Goal: Task Accomplishment & Management: Use online tool/utility

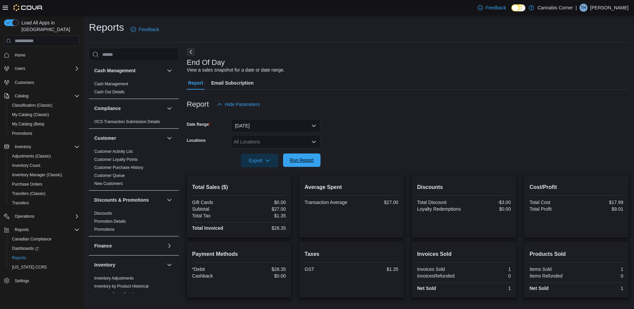
click at [310, 164] on span "Run Report" at bounding box center [301, 160] width 29 height 13
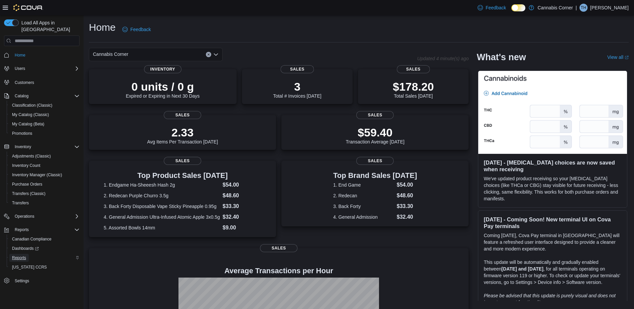
click at [17, 255] on span "Reports" at bounding box center [19, 257] width 14 height 5
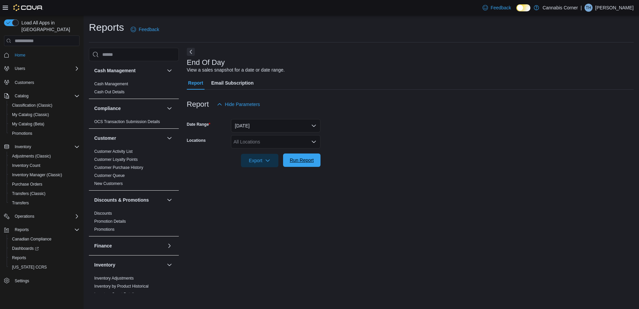
click at [298, 156] on span "Run Report" at bounding box center [301, 160] width 29 height 13
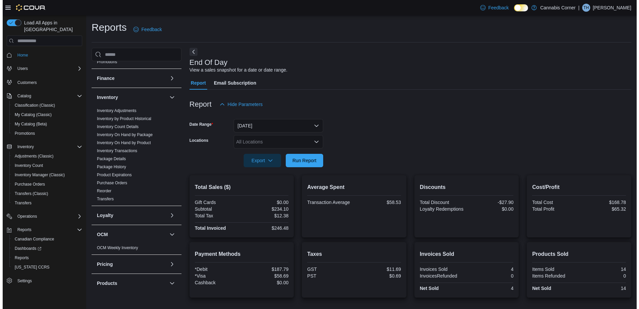
scroll to position [167, 0]
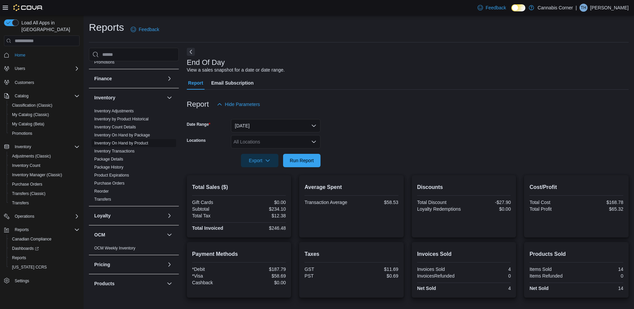
click at [121, 143] on link "Inventory On Hand by Product" at bounding box center [121, 143] width 54 height 5
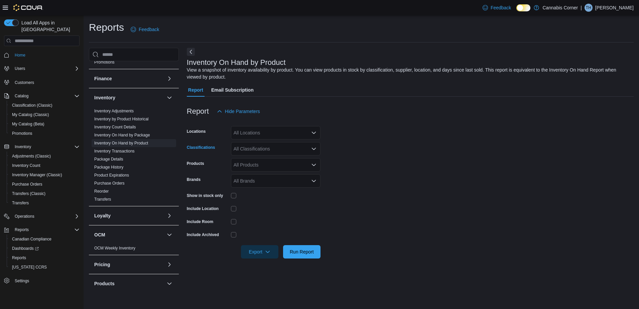
click at [273, 150] on div "All Classifications" at bounding box center [276, 148] width 90 height 13
click at [265, 200] on span "CONCENTRATES" at bounding box center [264, 200] width 38 height 7
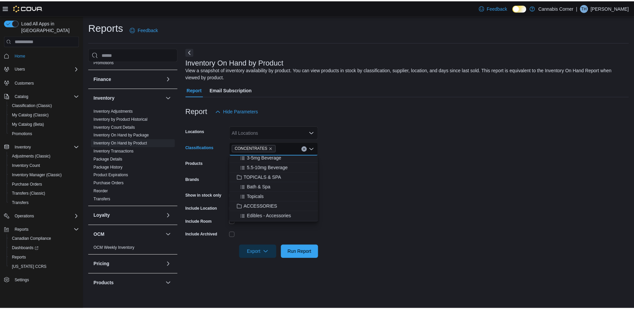
scroll to position [100, 0]
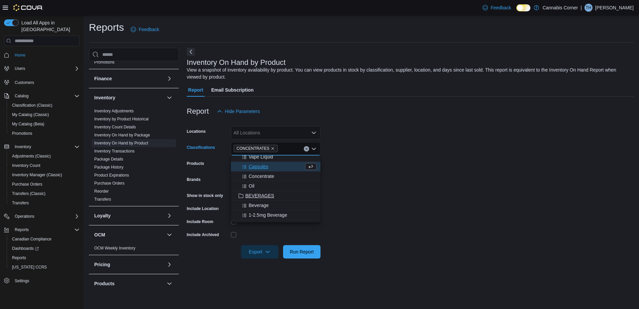
click at [267, 195] on span "BEVERAGES" at bounding box center [259, 195] width 29 height 7
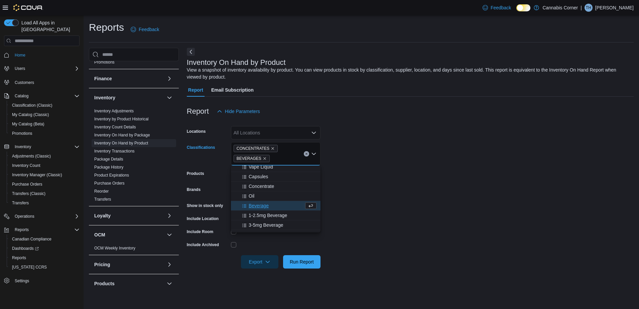
click at [465, 196] on form "Locations All Locations Classifications CONCENTRATES BEVERAGES Combo box. Selec…" at bounding box center [410, 193] width 447 height 150
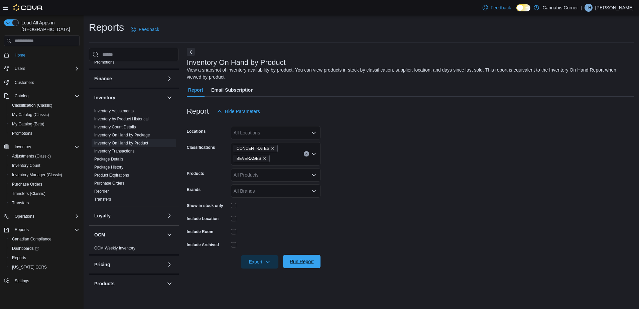
click at [297, 265] on span "Run Report" at bounding box center [302, 261] width 24 height 7
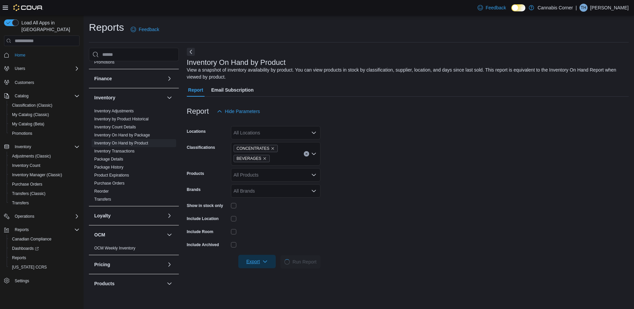
click at [258, 260] on span "Export" at bounding box center [256, 261] width 29 height 13
click at [266, 224] on span "Export to Excel" at bounding box center [258, 221] width 30 height 5
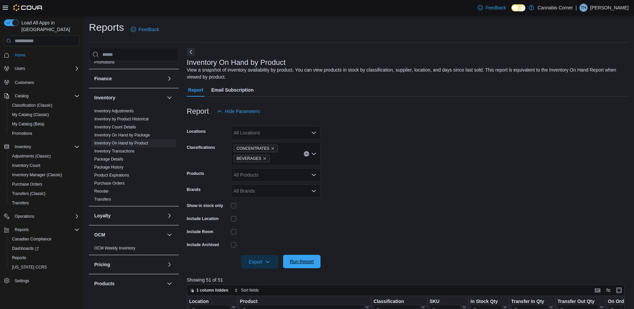
click at [301, 264] on span "Run Report" at bounding box center [302, 261] width 24 height 7
click at [272, 264] on span "Export" at bounding box center [259, 261] width 29 height 13
click at [269, 224] on span "Export to Excel" at bounding box center [261, 221] width 30 height 5
drag, startPoint x: 387, startPoint y: 195, endPoint x: 381, endPoint y: 74, distance: 121.5
click at [387, 195] on form "Locations All Locations Classifications CONCENTRATES BEVERAGES Products All Pro…" at bounding box center [408, 193] width 443 height 150
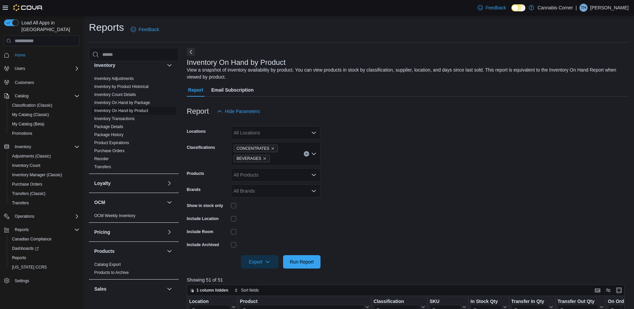
scroll to position [268, 0]
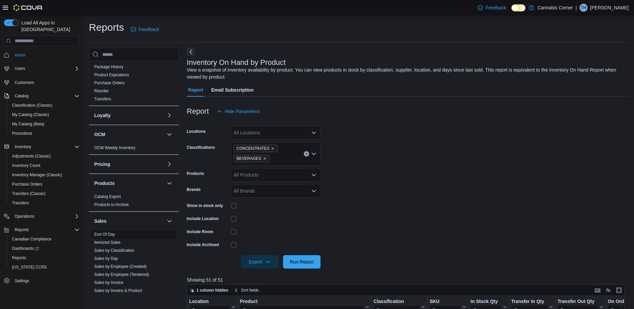
drag, startPoint x: 109, startPoint y: 235, endPoint x: 138, endPoint y: 237, distance: 29.1
click at [109, 235] on link "End Of Day" at bounding box center [104, 234] width 21 height 5
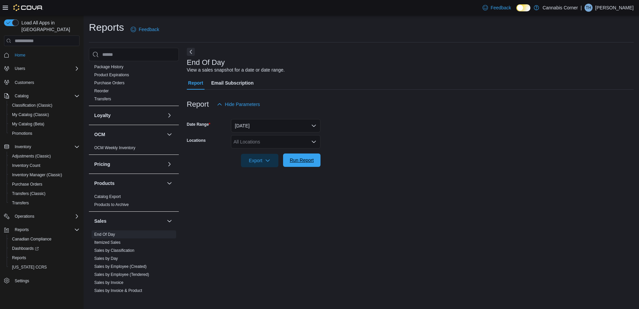
click at [304, 163] on span "Run Report" at bounding box center [302, 160] width 24 height 7
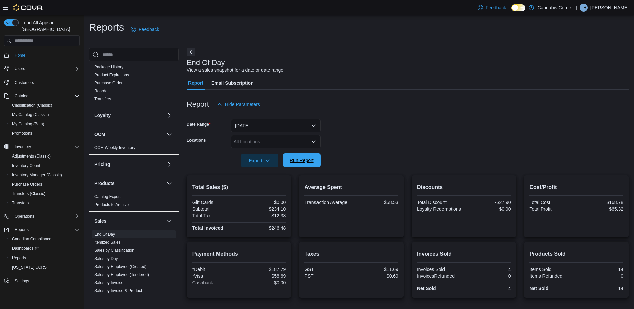
click at [301, 159] on span "Run Report" at bounding box center [302, 160] width 24 height 7
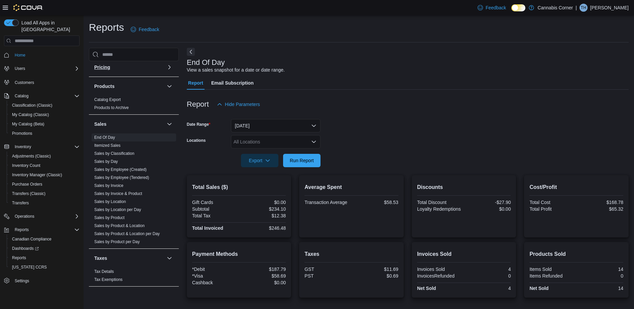
scroll to position [365, 0]
click at [112, 182] on span "Sales by Invoice" at bounding box center [134, 185] width 85 height 8
click at [113, 187] on link "Sales by Invoice" at bounding box center [108, 185] width 29 height 5
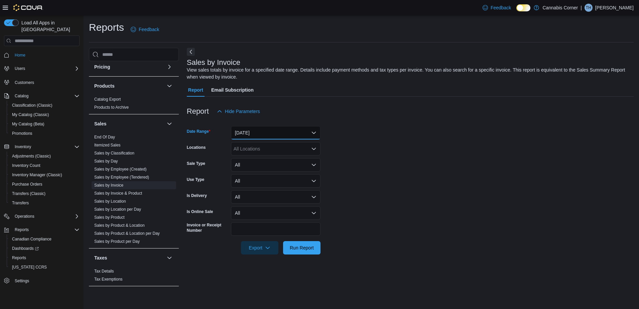
click at [273, 130] on button "[DATE]" at bounding box center [276, 132] width 90 height 13
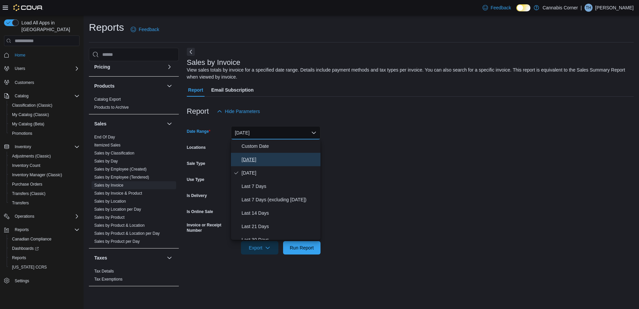
click at [254, 159] on span "[DATE]" at bounding box center [280, 160] width 76 height 8
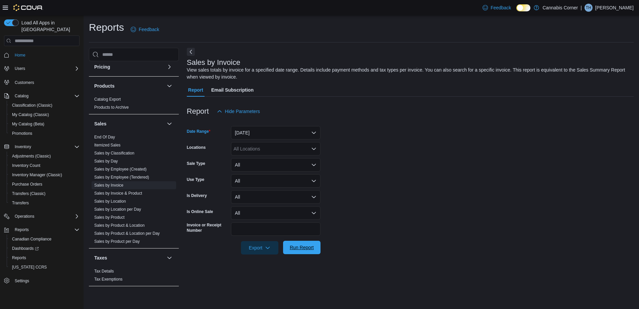
click at [301, 244] on span "Run Report" at bounding box center [301, 247] width 29 height 13
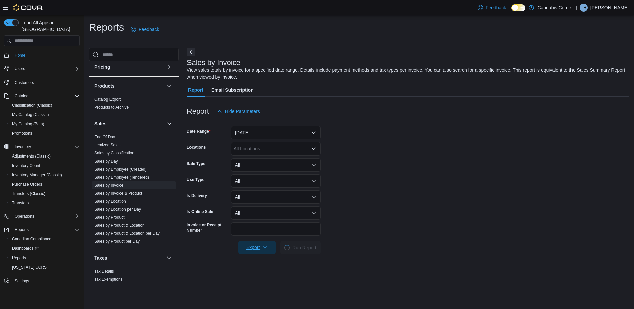
click at [245, 245] on span "Export" at bounding box center [256, 247] width 29 height 13
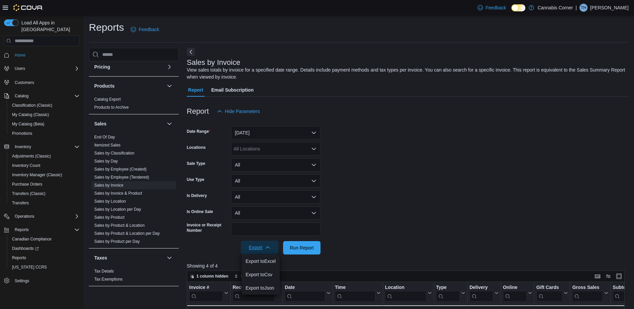
click at [263, 252] on span "Export" at bounding box center [259, 247] width 29 height 13
click at [254, 250] on span "Export" at bounding box center [259, 247] width 29 height 13
click at [253, 264] on span "Export to Excel" at bounding box center [261, 261] width 30 height 5
